Goal: Task Accomplishment & Management: Manage account settings

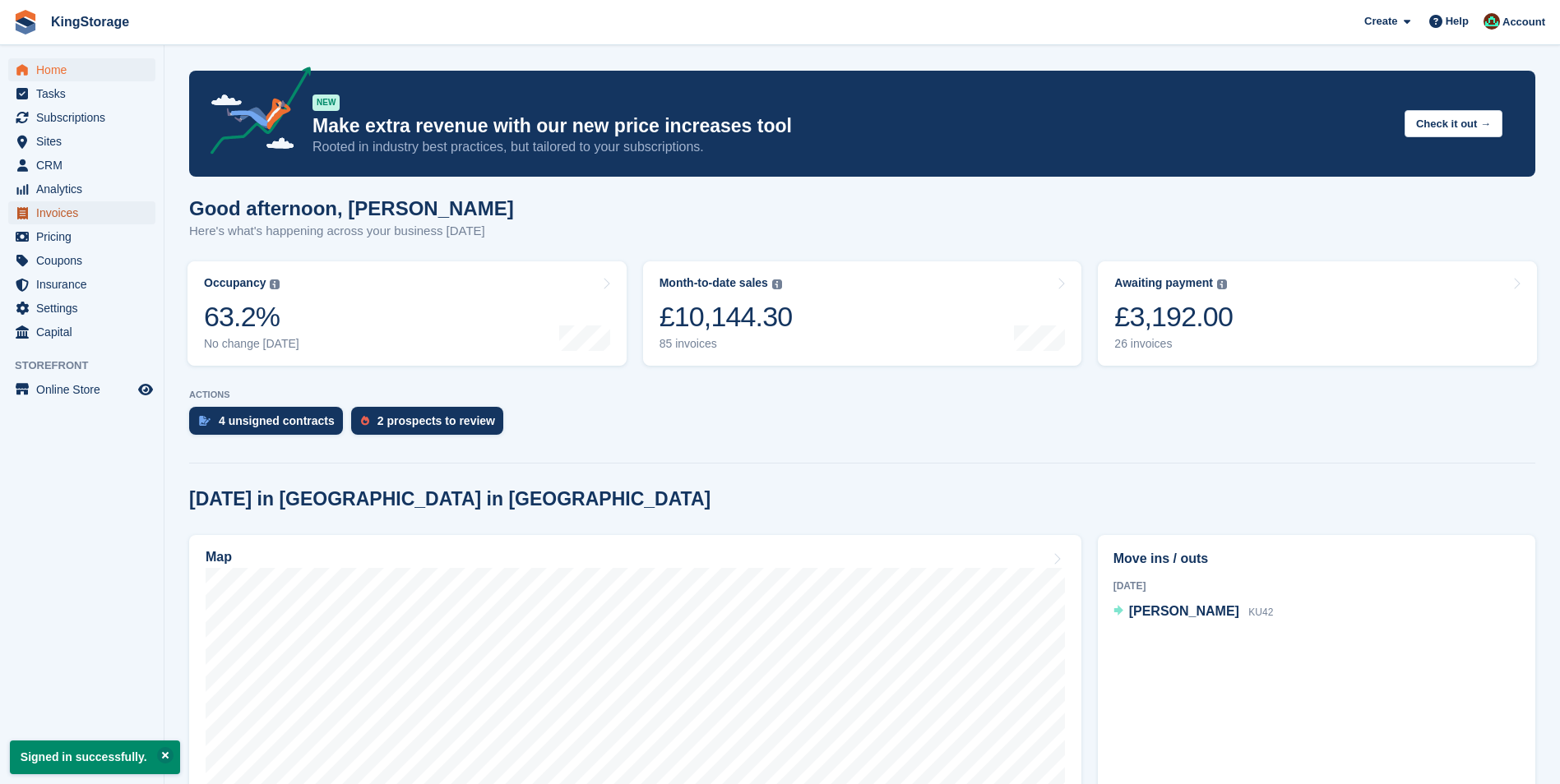
click at [70, 206] on span "Invoices" at bounding box center [85, 213] width 99 height 23
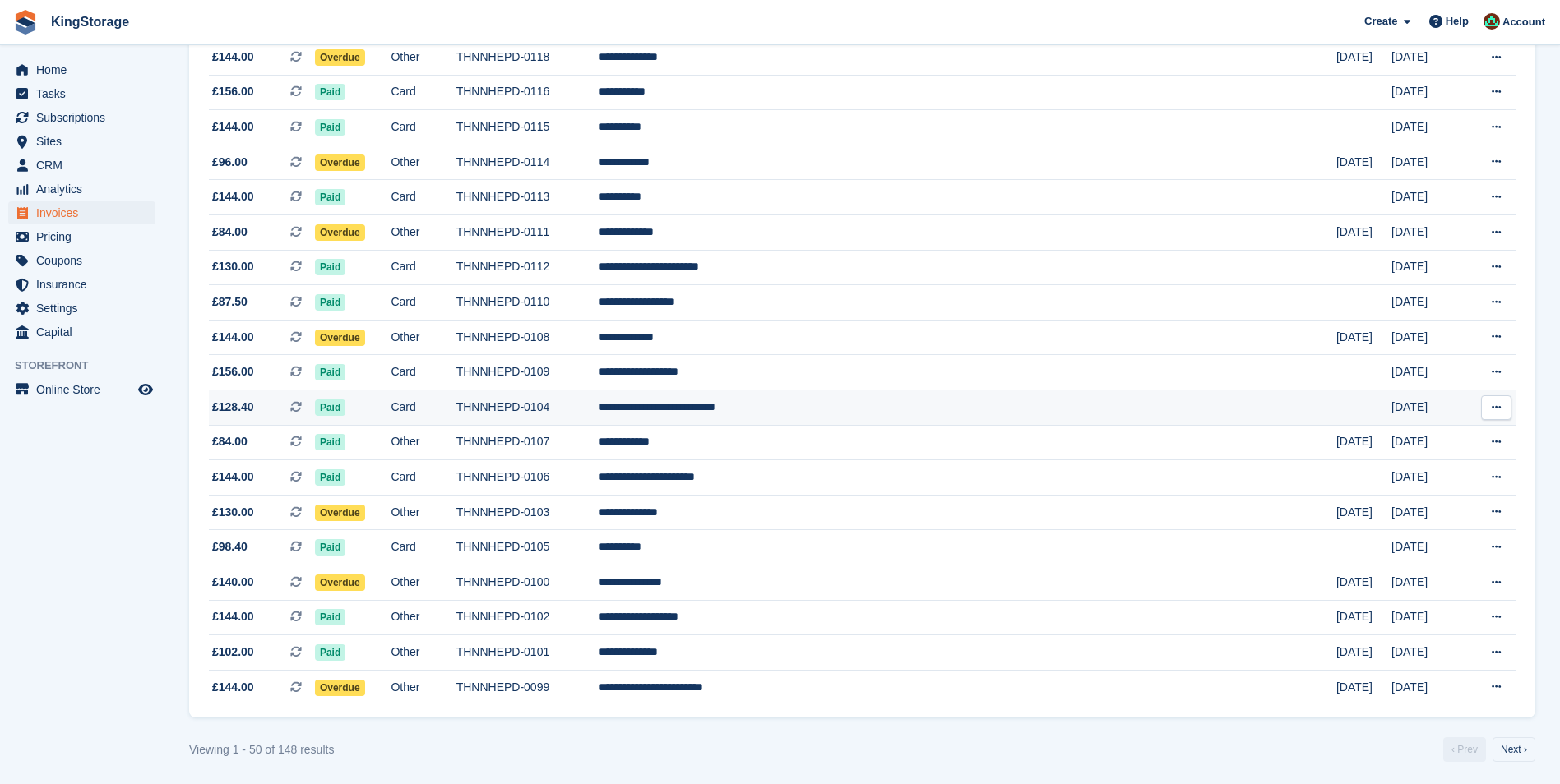
scroll to position [1323, 0]
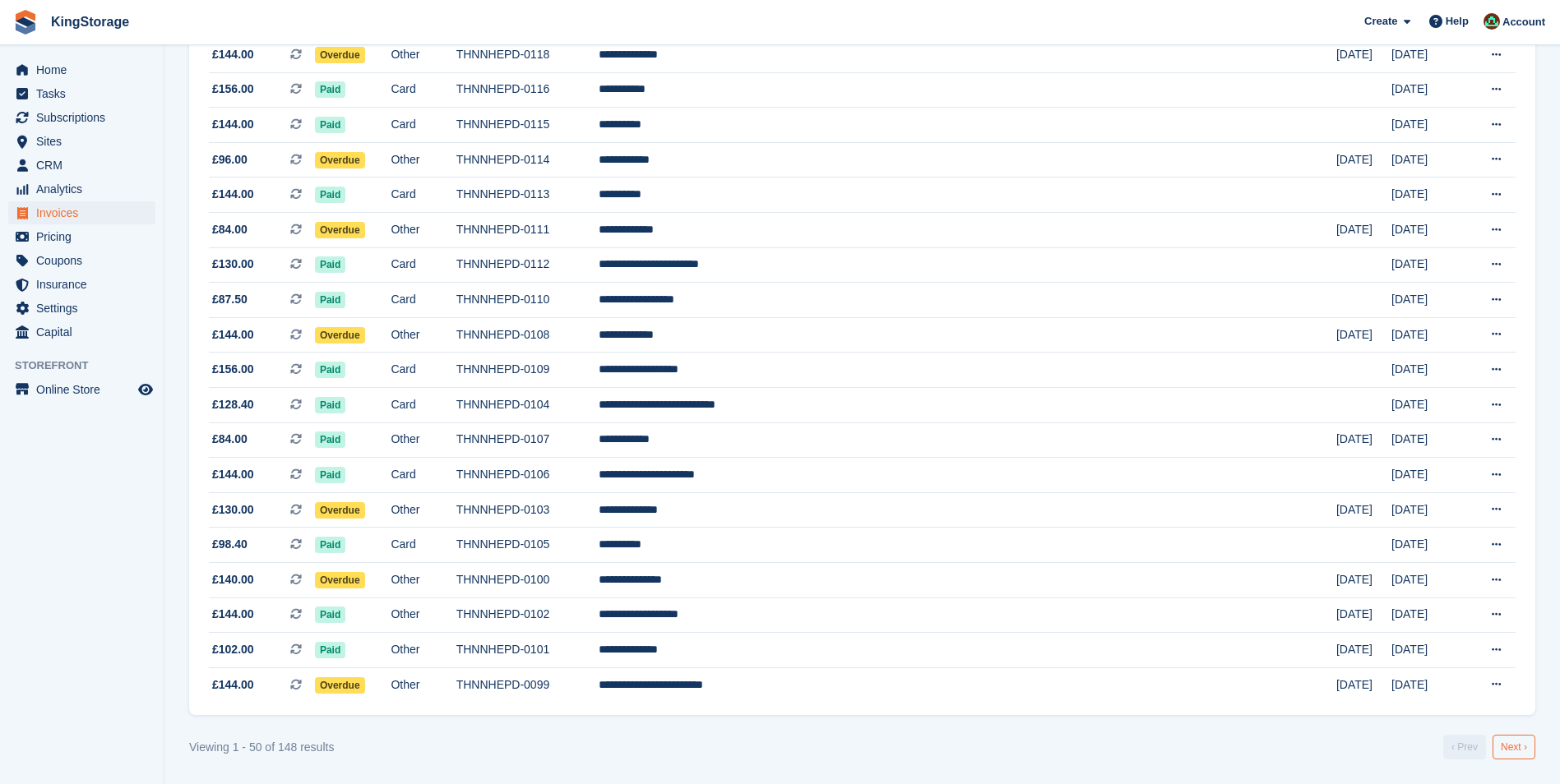
click at [1529, 744] on link "Next ›" at bounding box center [1514, 747] width 43 height 24
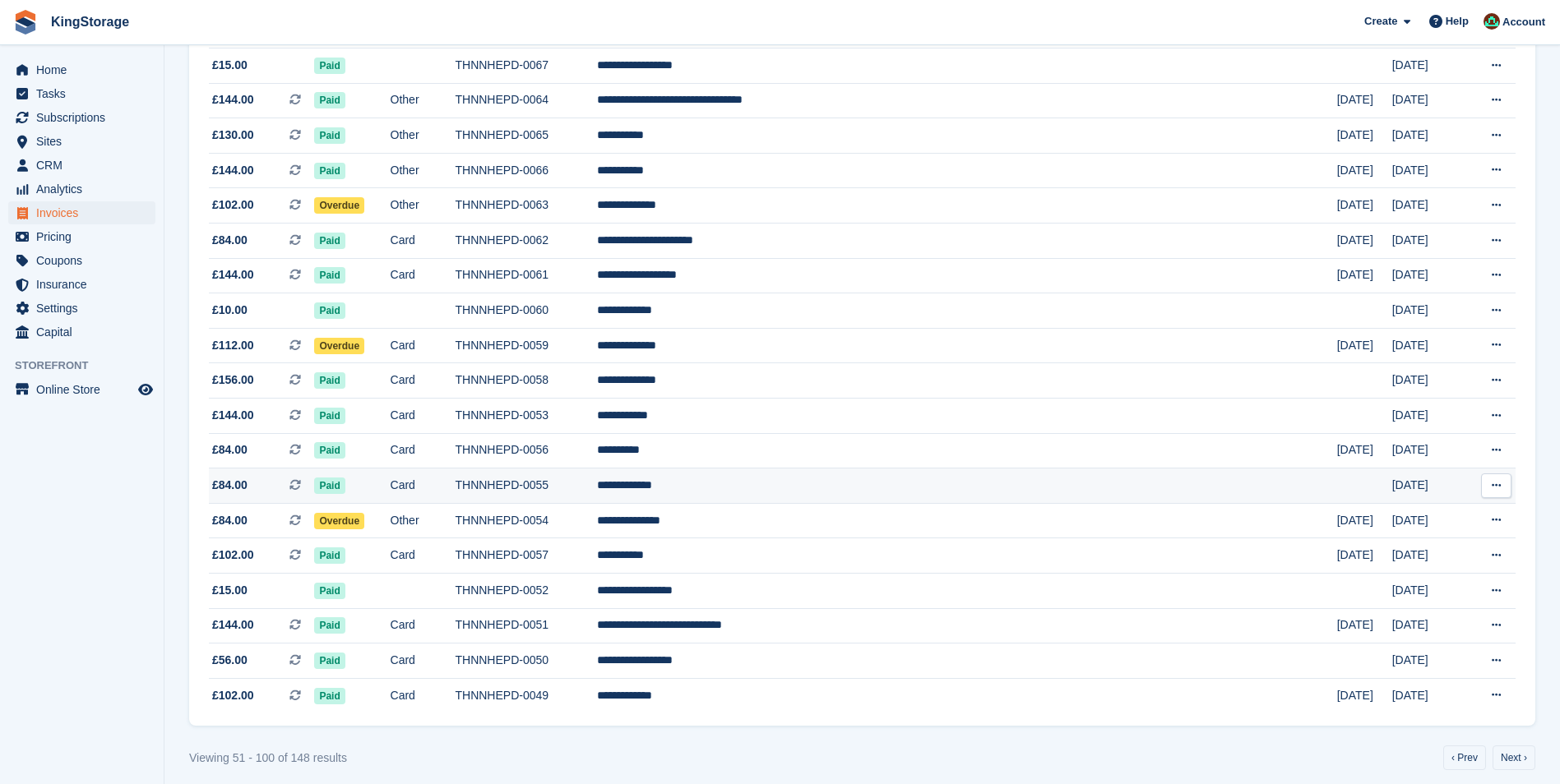
scroll to position [1323, 0]
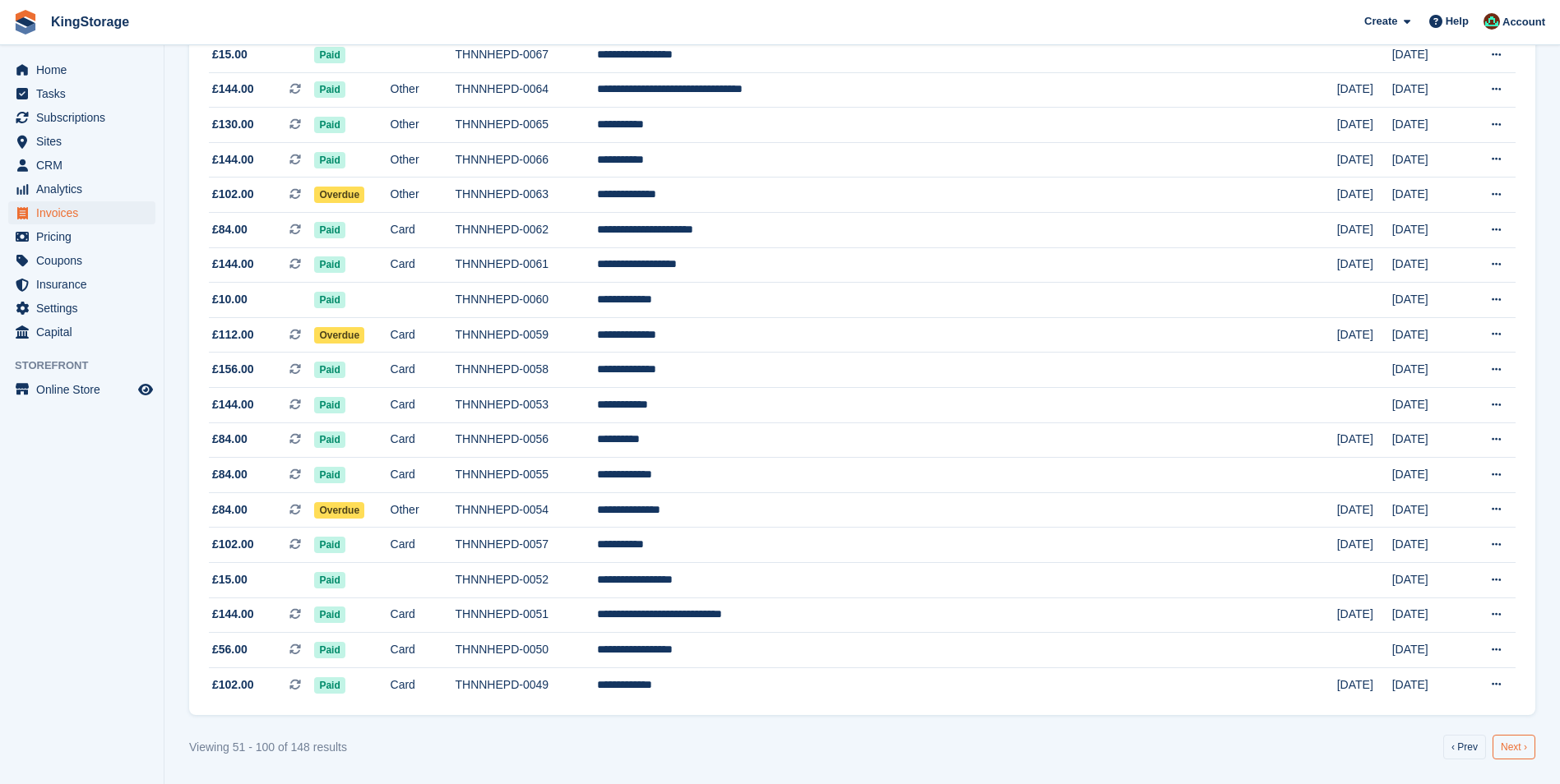
click at [1513, 750] on link "Next ›" at bounding box center [1514, 747] width 43 height 24
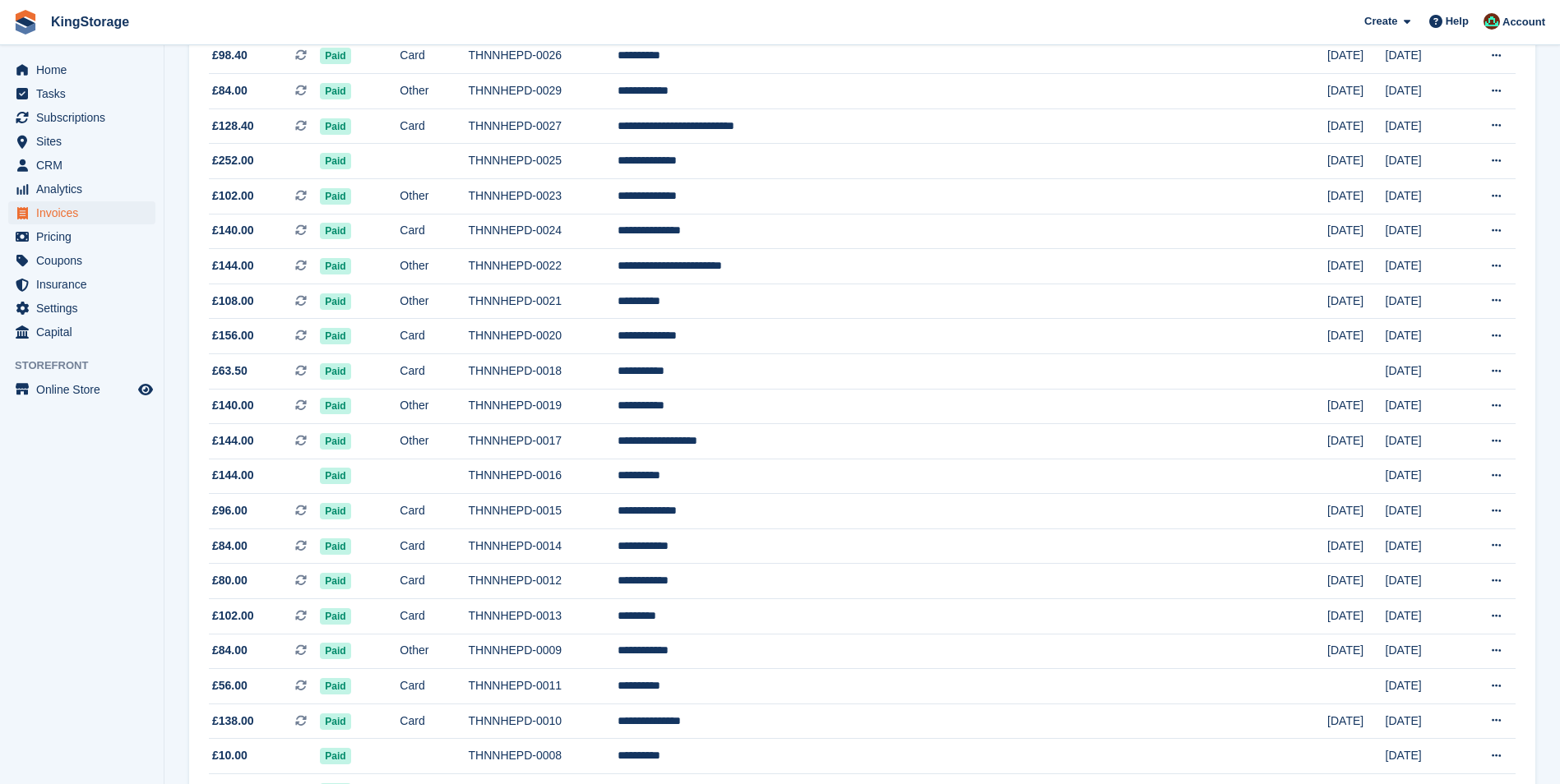
scroll to position [1233, 0]
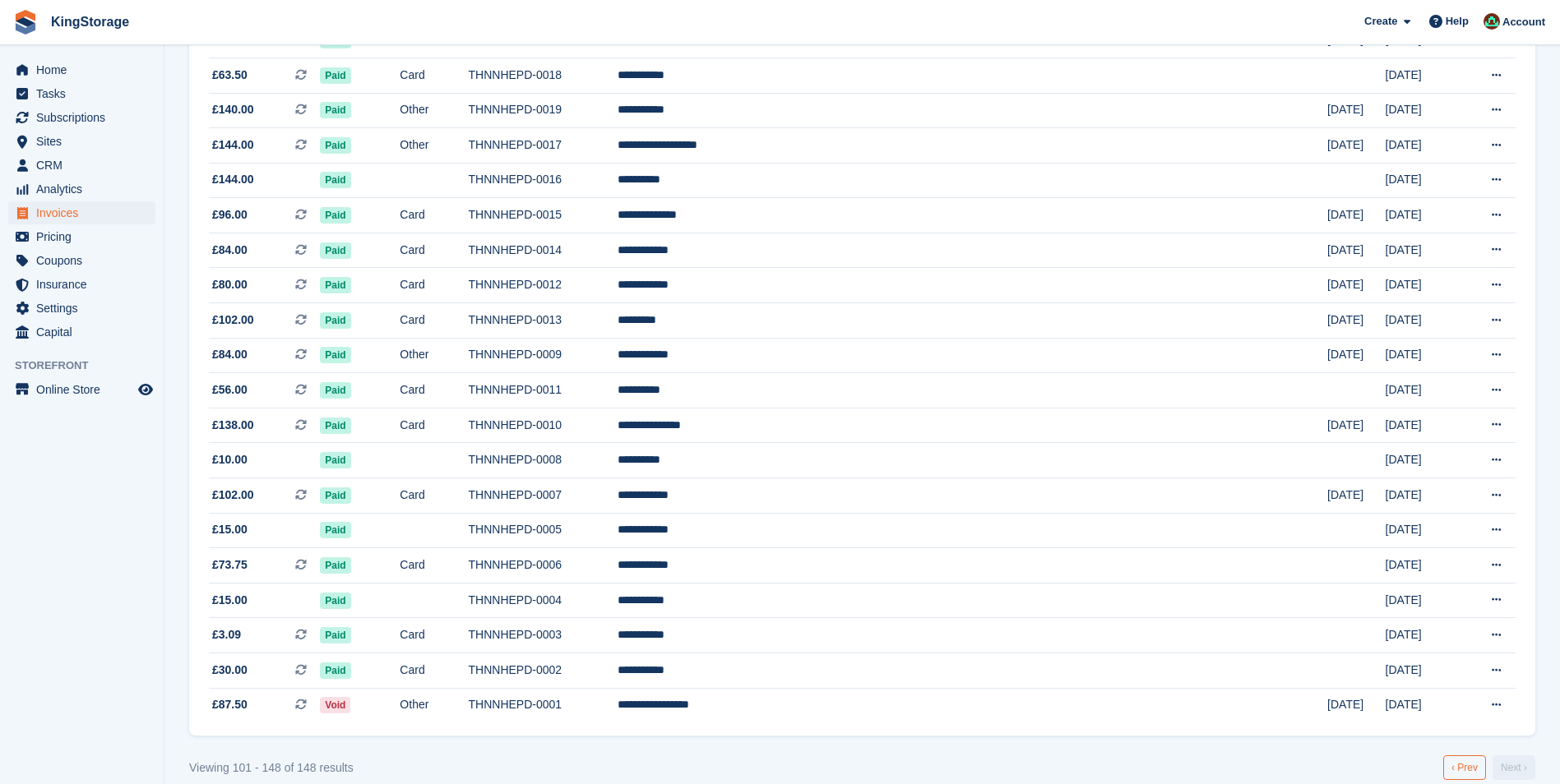
click at [1476, 774] on link "‹ Prev" at bounding box center [1464, 767] width 43 height 24
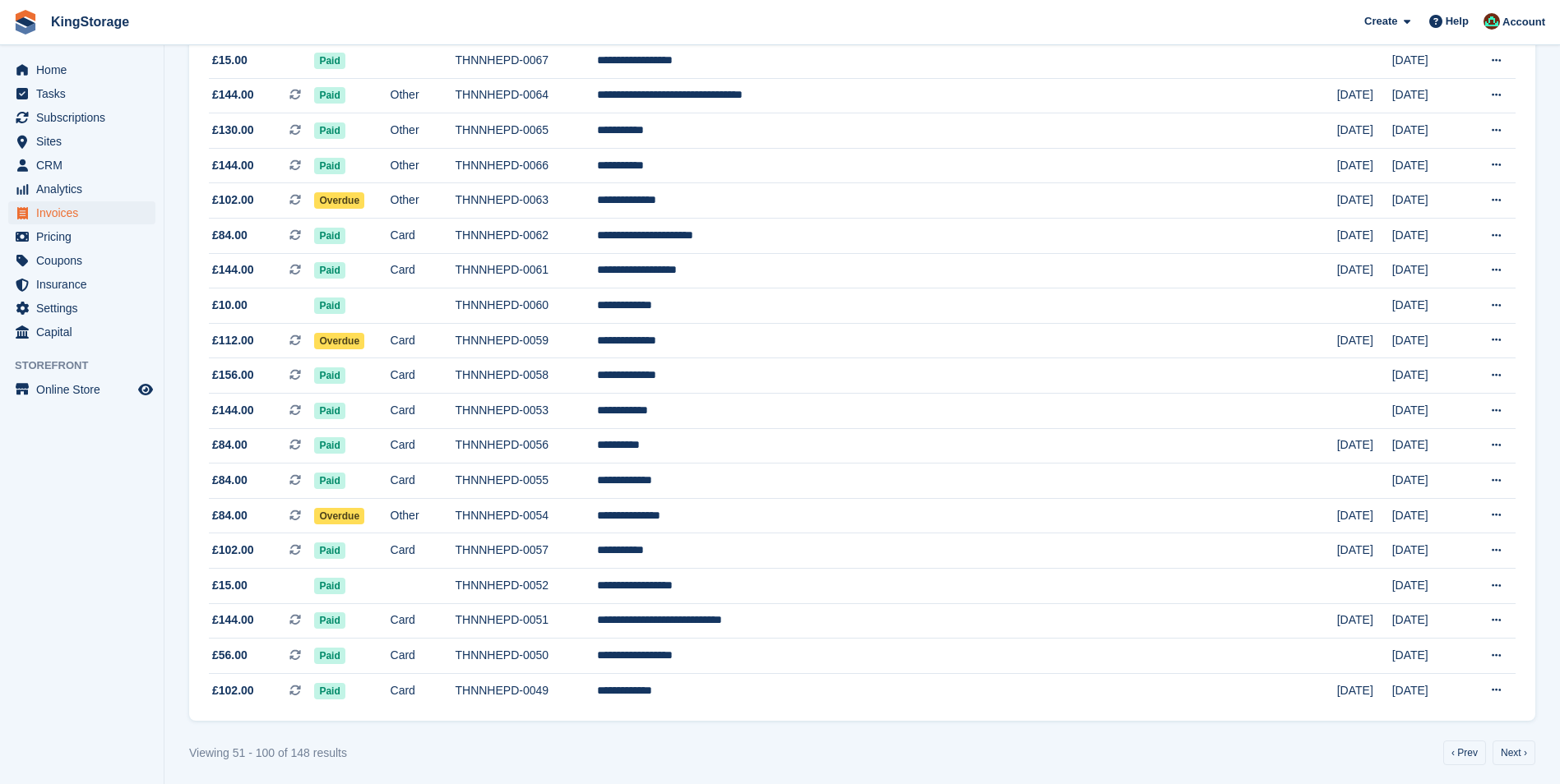
scroll to position [1323, 0]
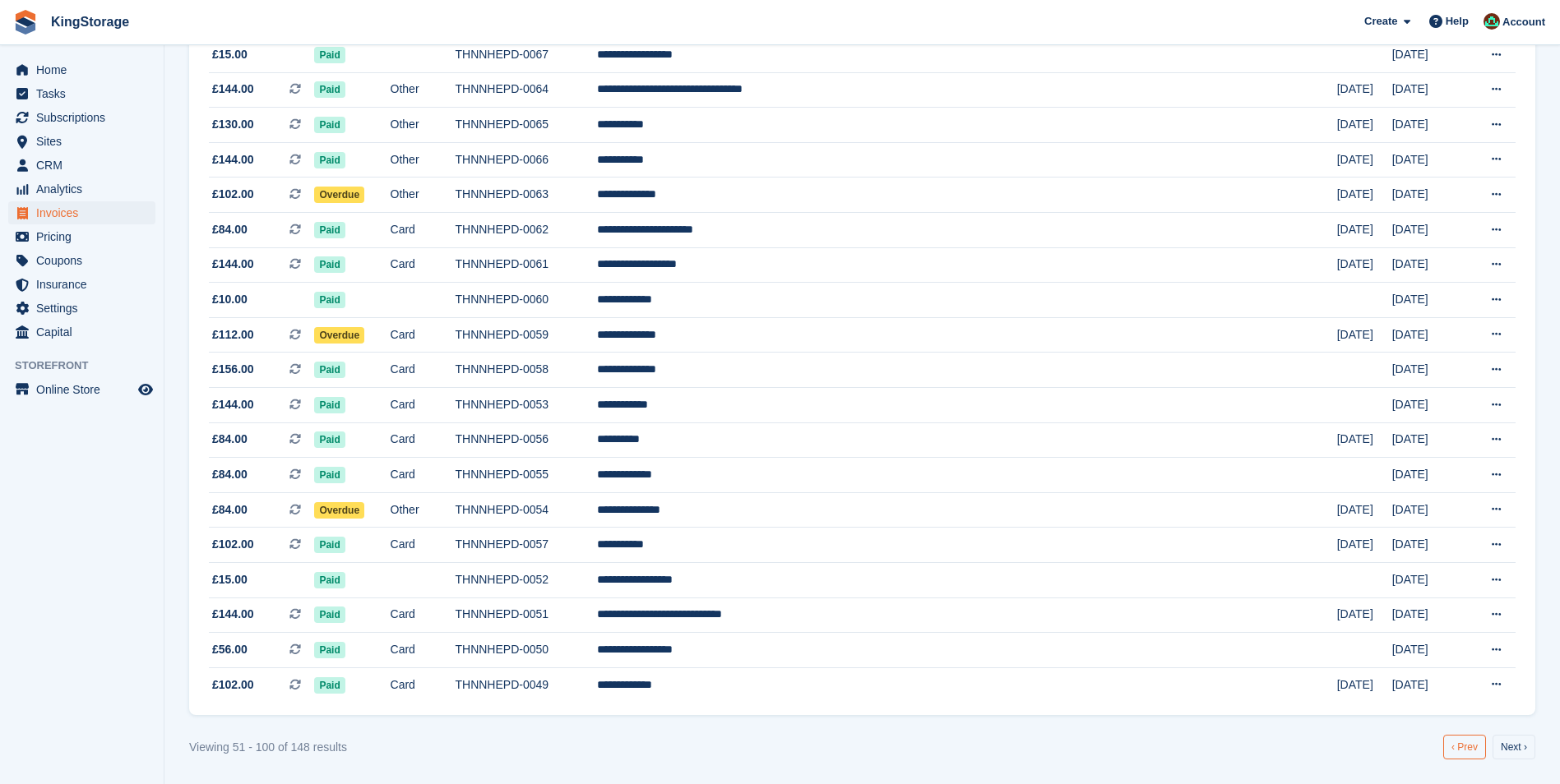
click at [1472, 749] on link "‹ Prev" at bounding box center [1464, 747] width 43 height 24
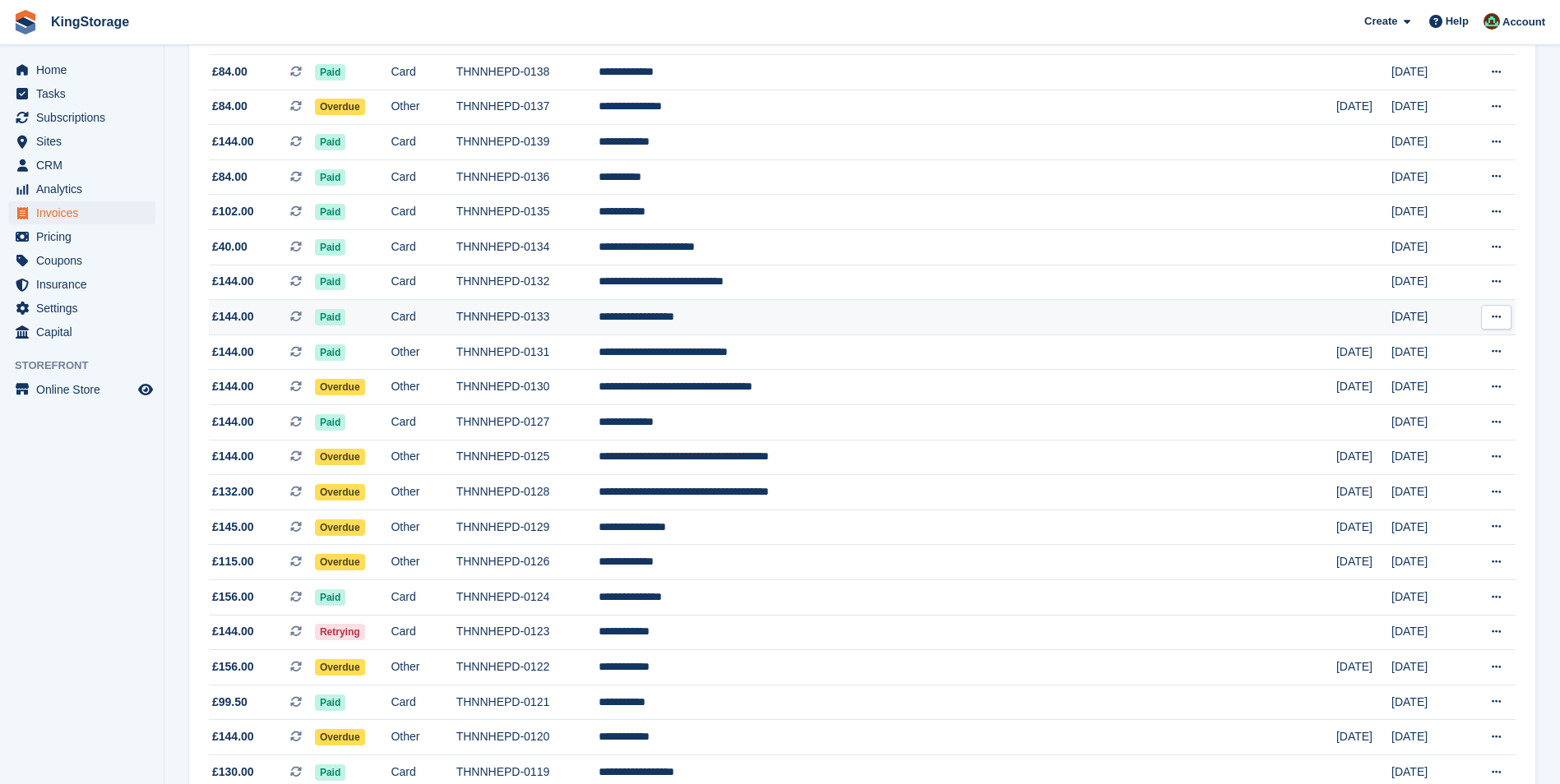
scroll to position [501, 0]
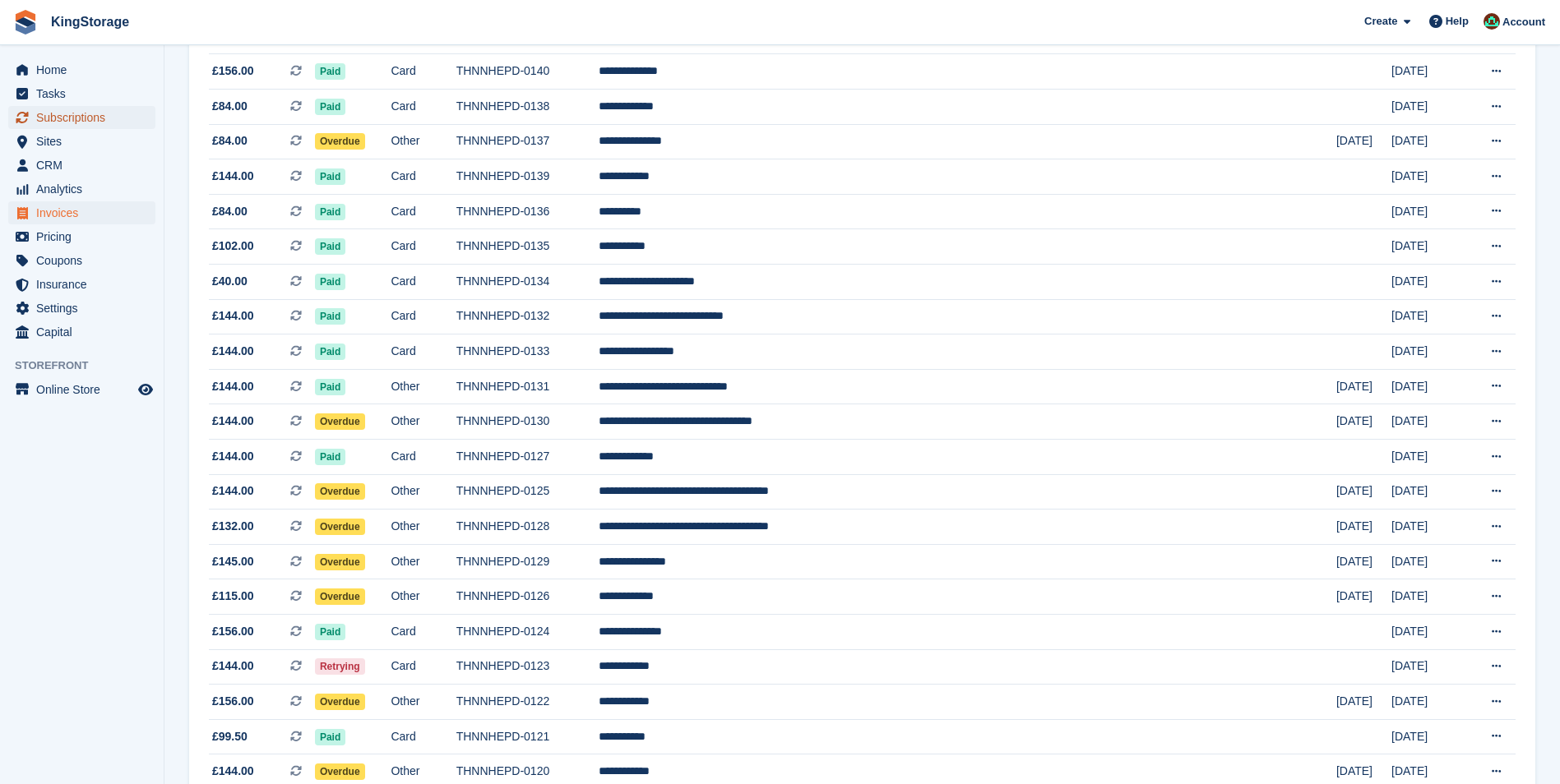
click at [112, 116] on span "Subscriptions" at bounding box center [85, 117] width 99 height 23
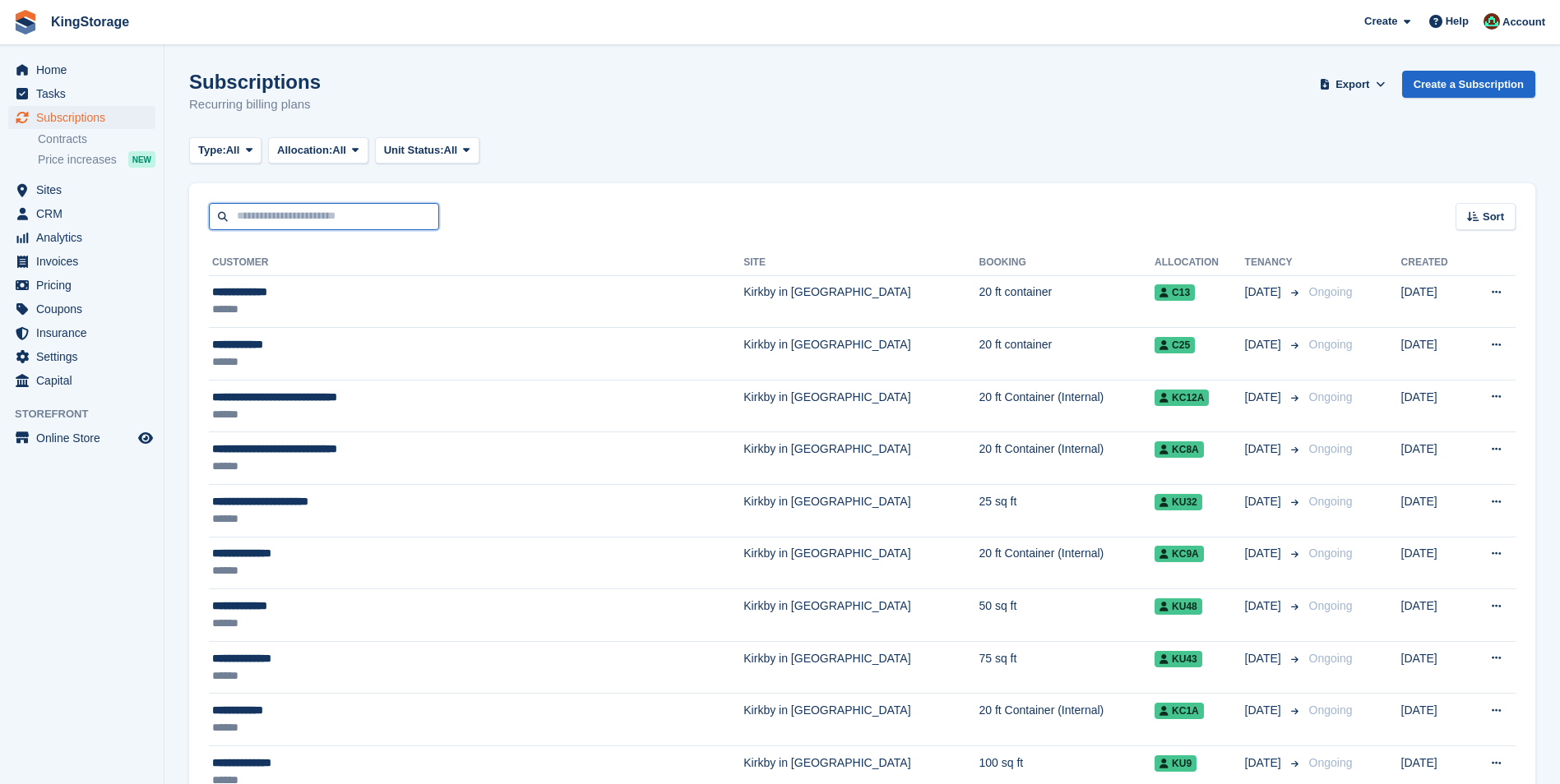
click at [301, 223] on input "text" at bounding box center [324, 216] width 230 height 27
type input "****"
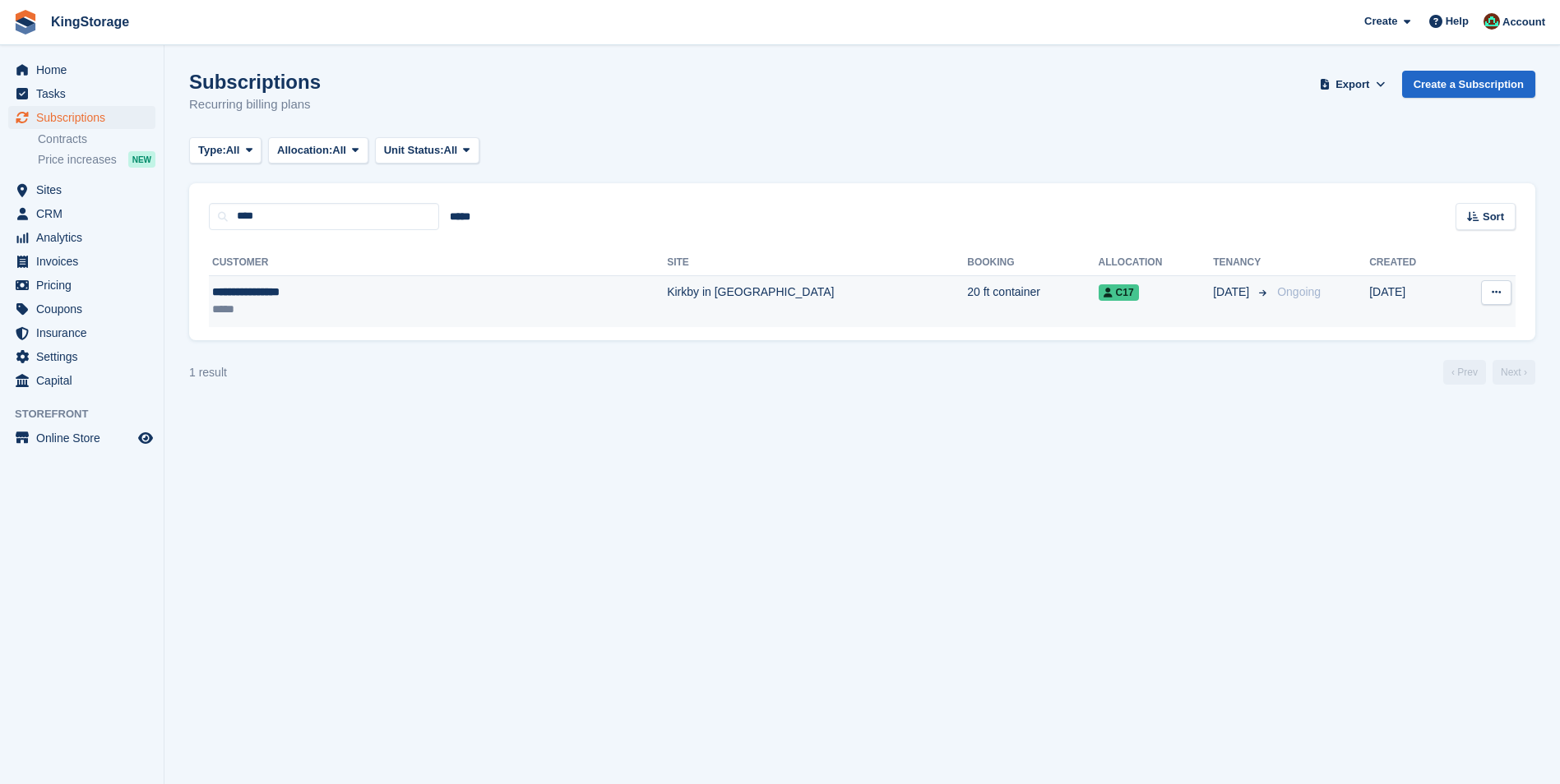
click at [277, 303] on div "*****" at bounding box center [337, 310] width 251 height 18
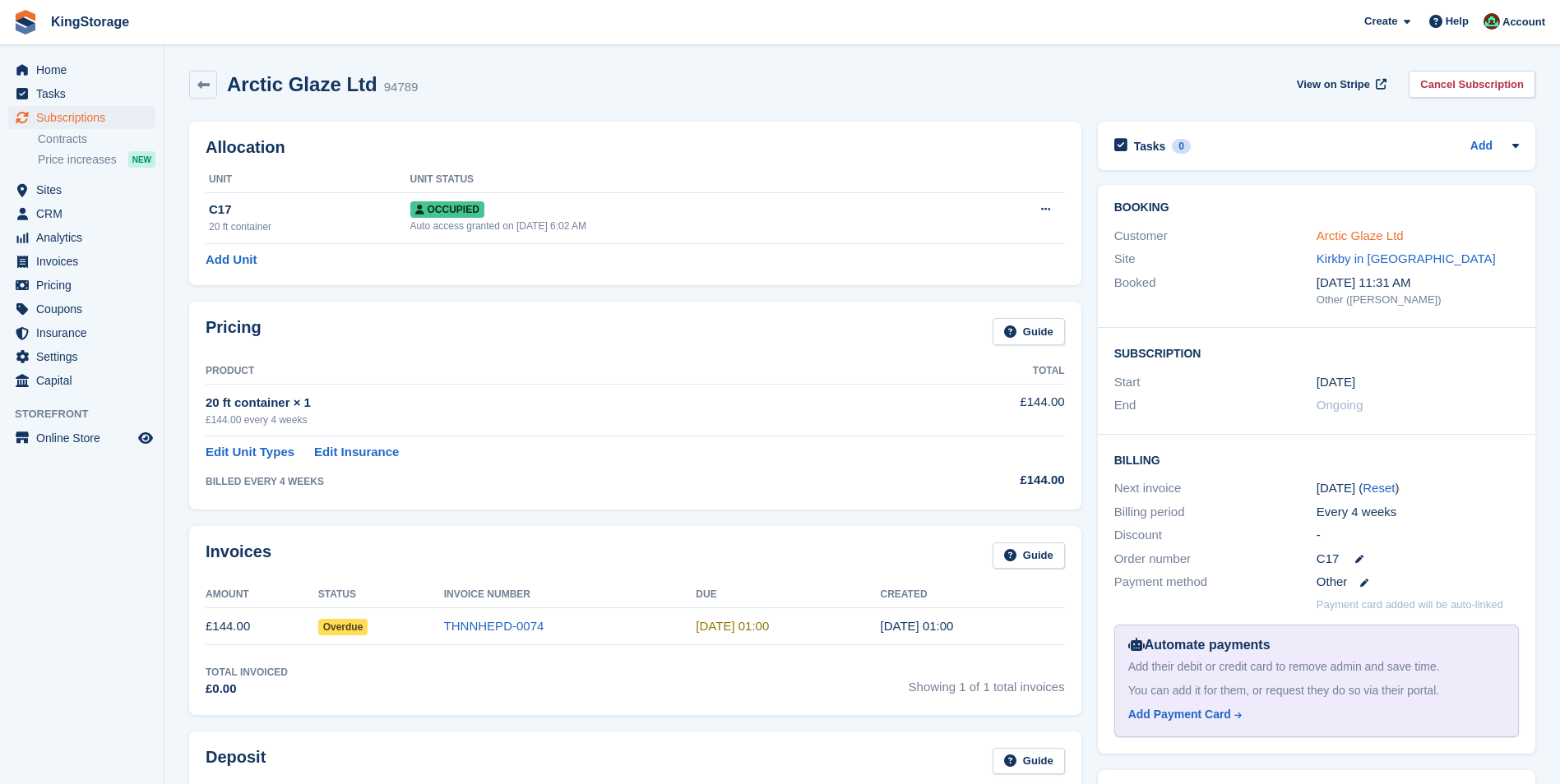
click at [1345, 238] on link "Arctic Glaze Ltd" at bounding box center [1360, 235] width 88 height 14
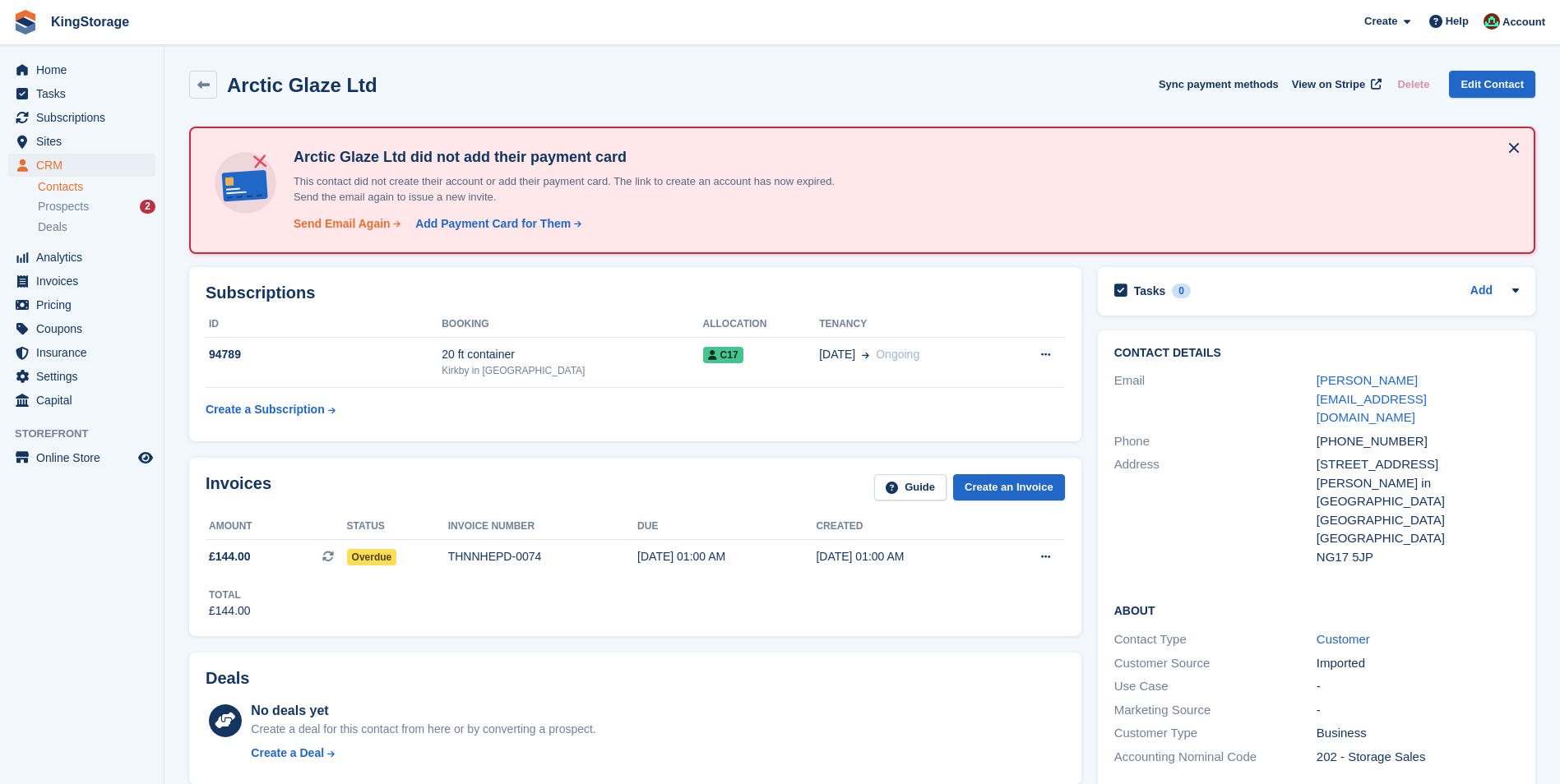
click at [344, 224] on div "Send Email Again" at bounding box center [341, 224] width 97 height 18
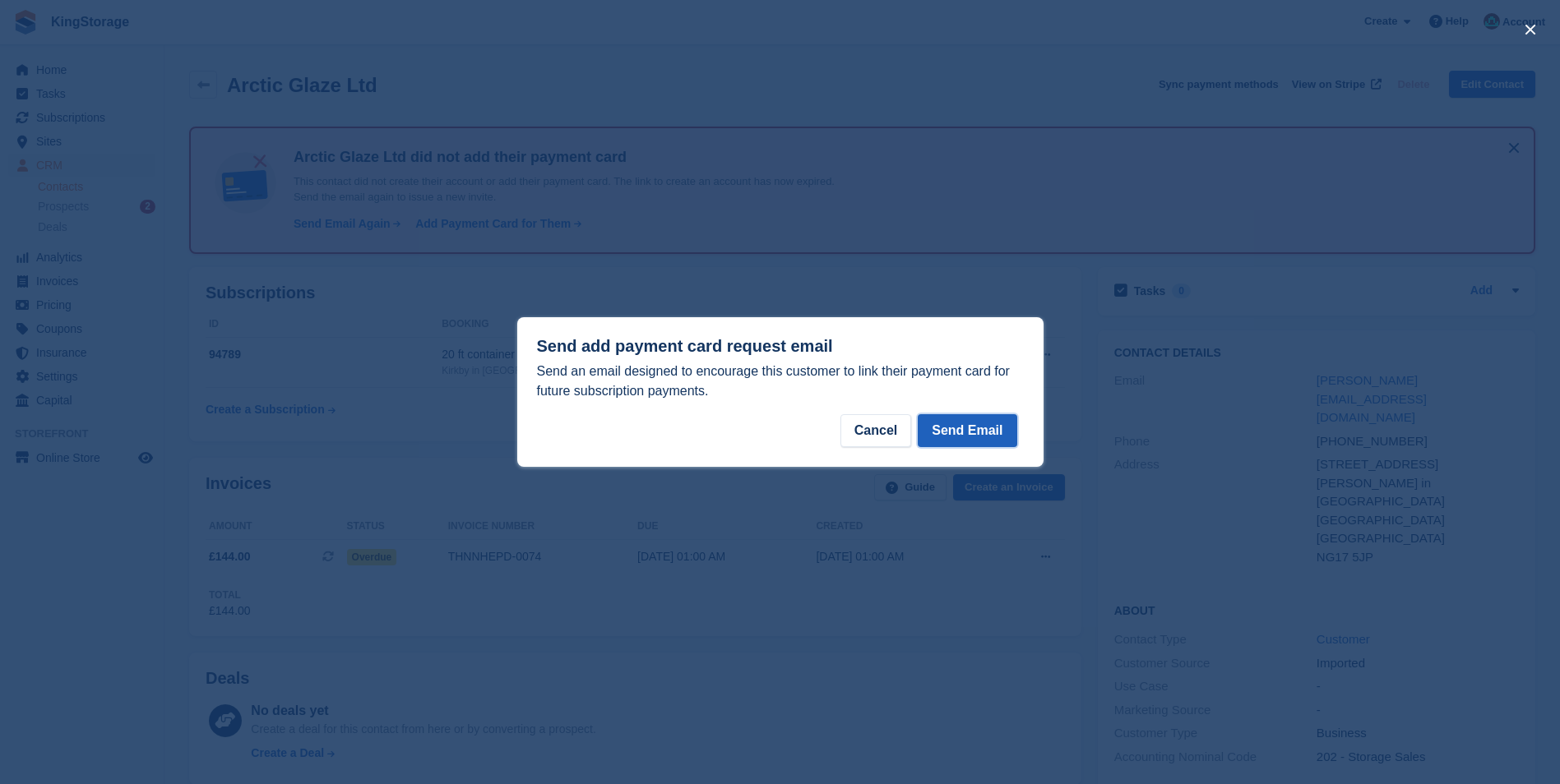
click at [988, 433] on button "Send Email" at bounding box center [966, 430] width 99 height 33
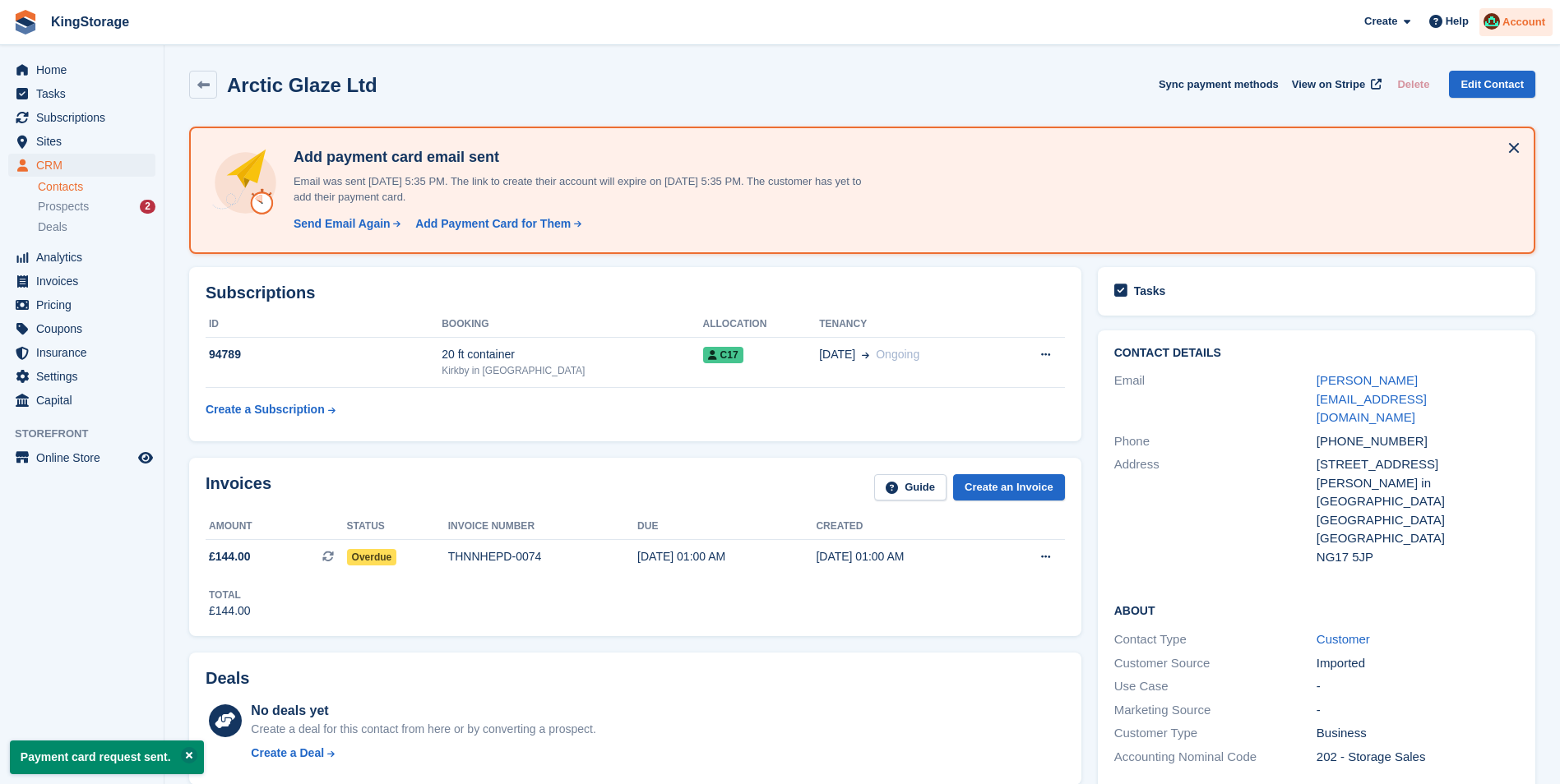
click at [1522, 27] on span "Account" at bounding box center [1523, 22] width 43 height 17
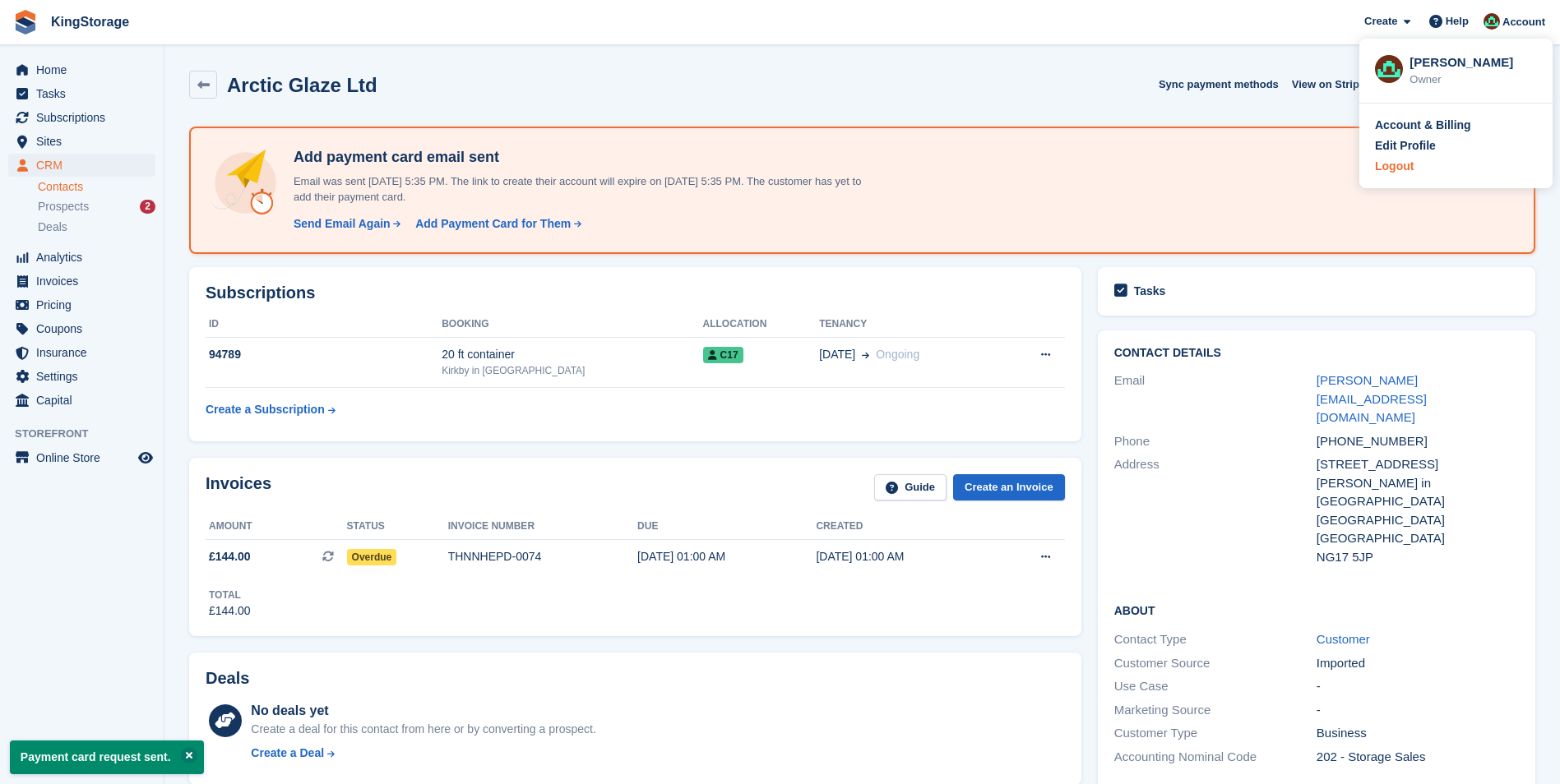
click at [1409, 167] on div "Logout" at bounding box center [1394, 166] width 39 height 18
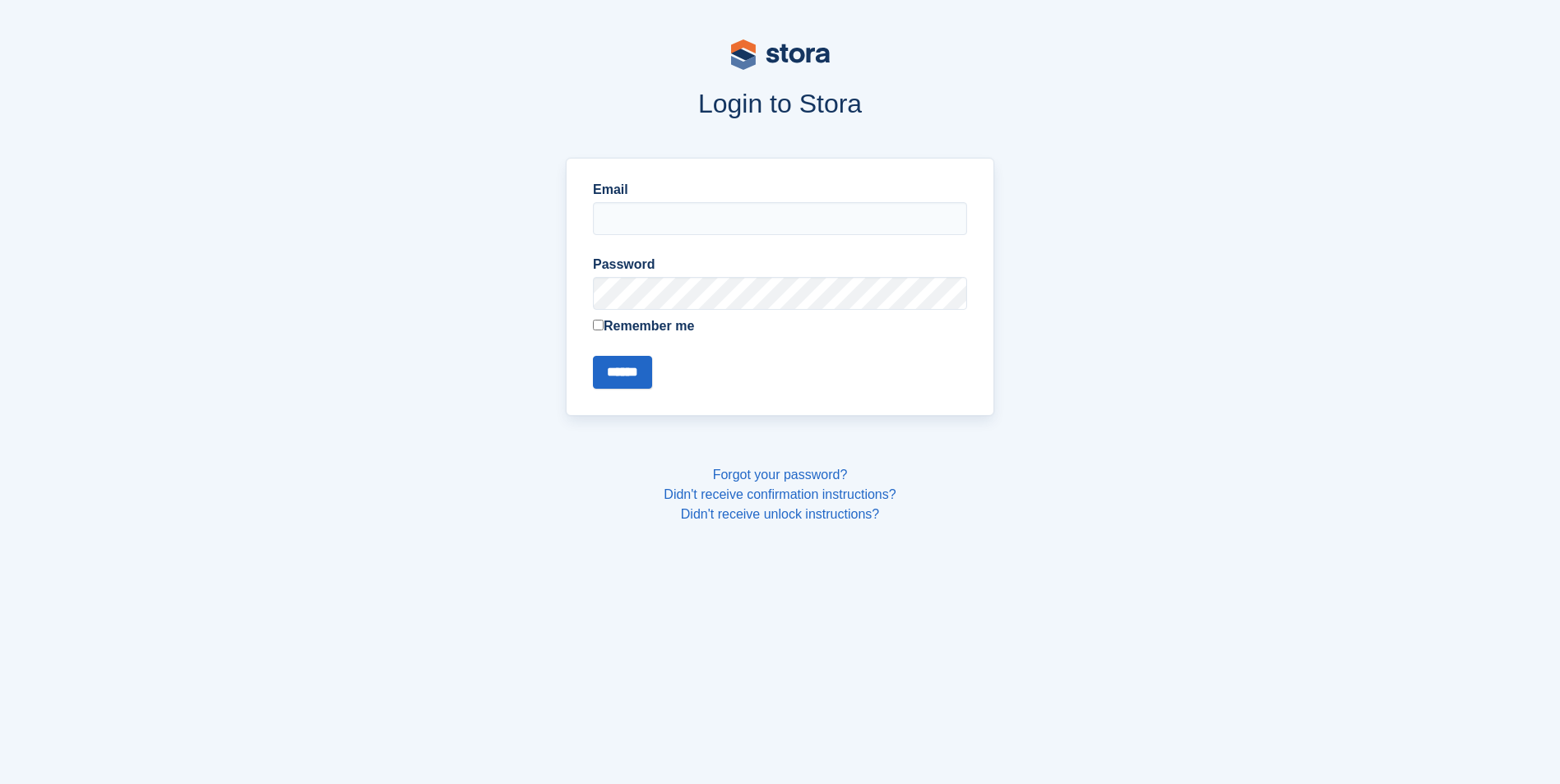
type input "**********"
